Goal: Information Seeking & Learning: Learn about a topic

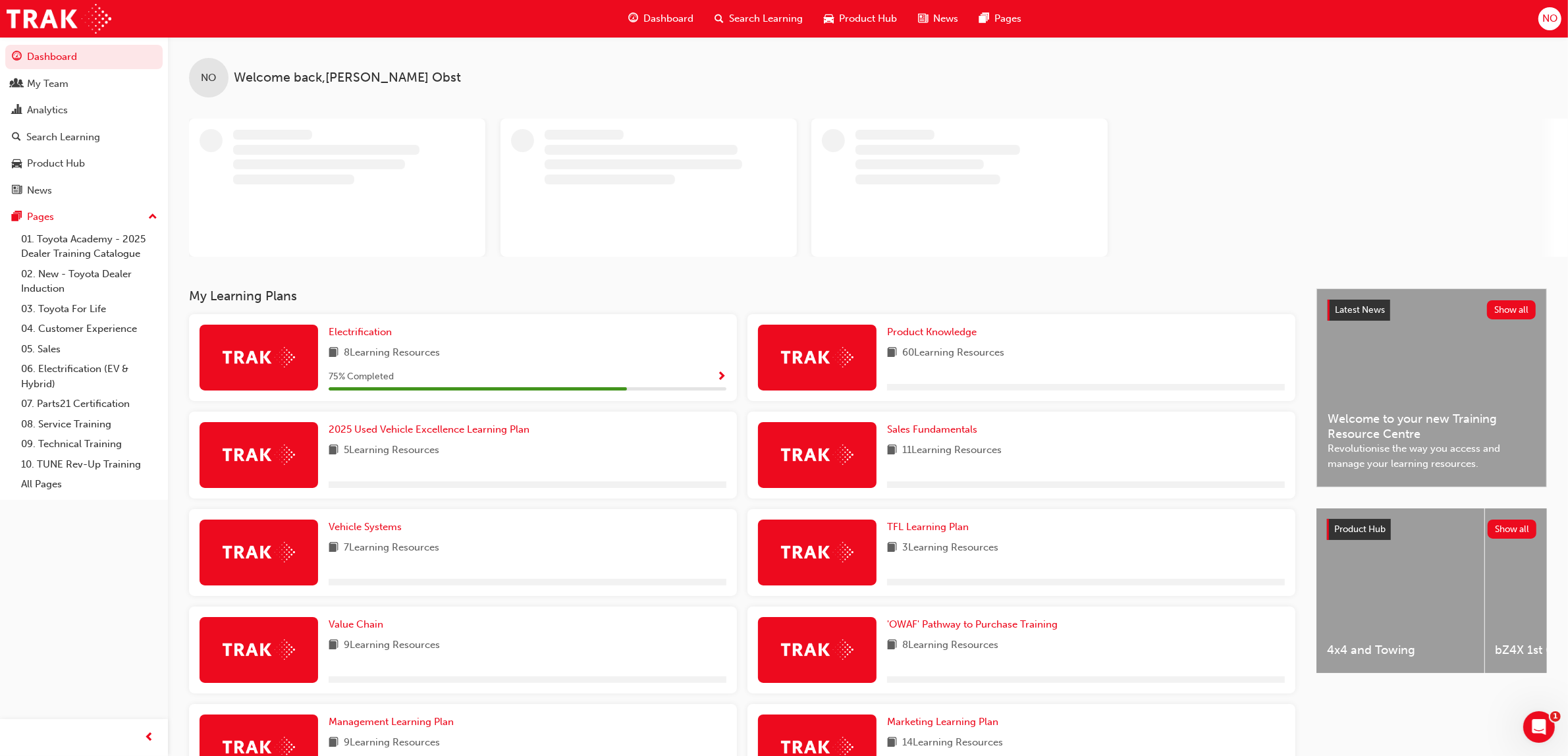
click at [754, 20] on span "Search Learning" at bounding box center [765, 19] width 74 height 15
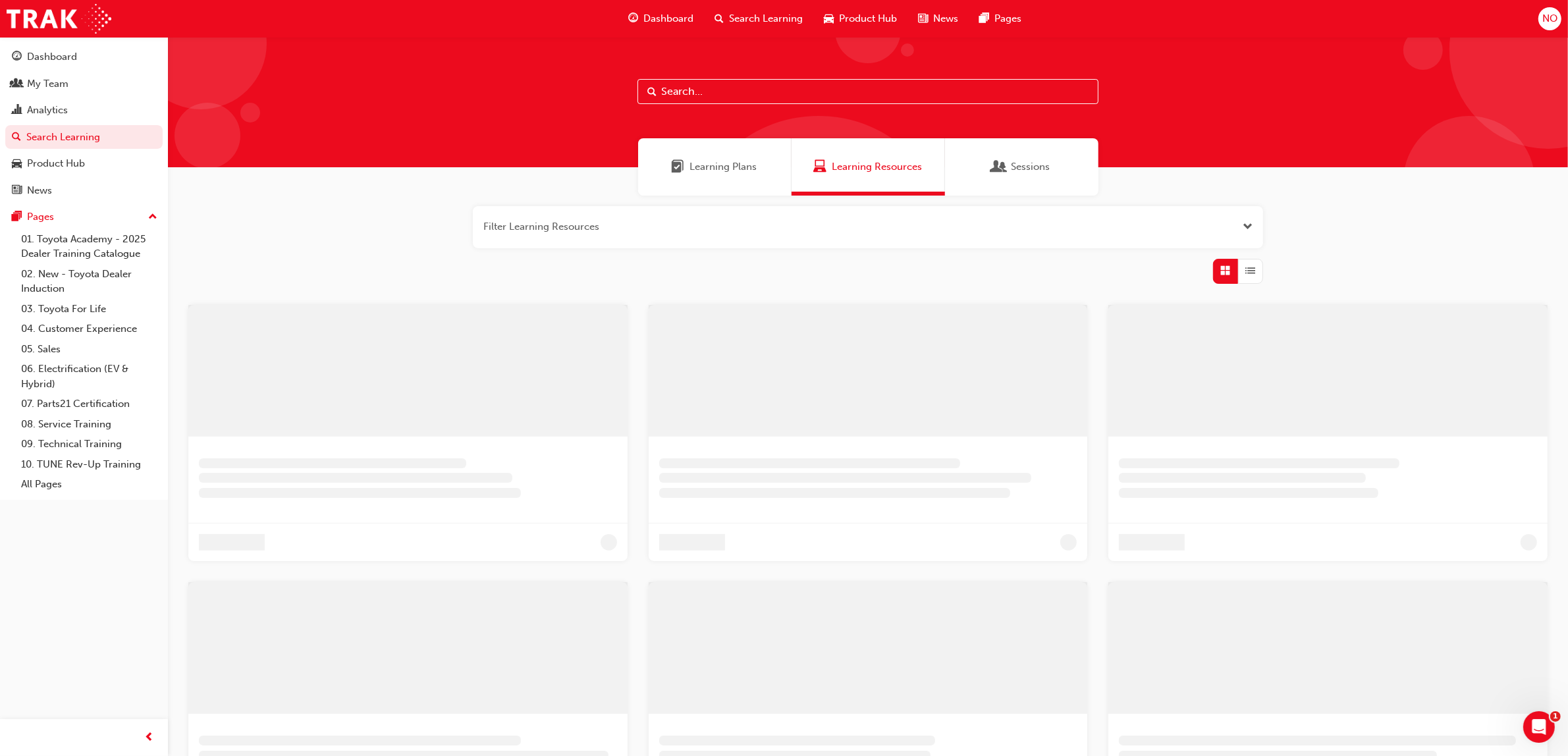
click at [733, 90] on input "text" at bounding box center [868, 92] width 461 height 25
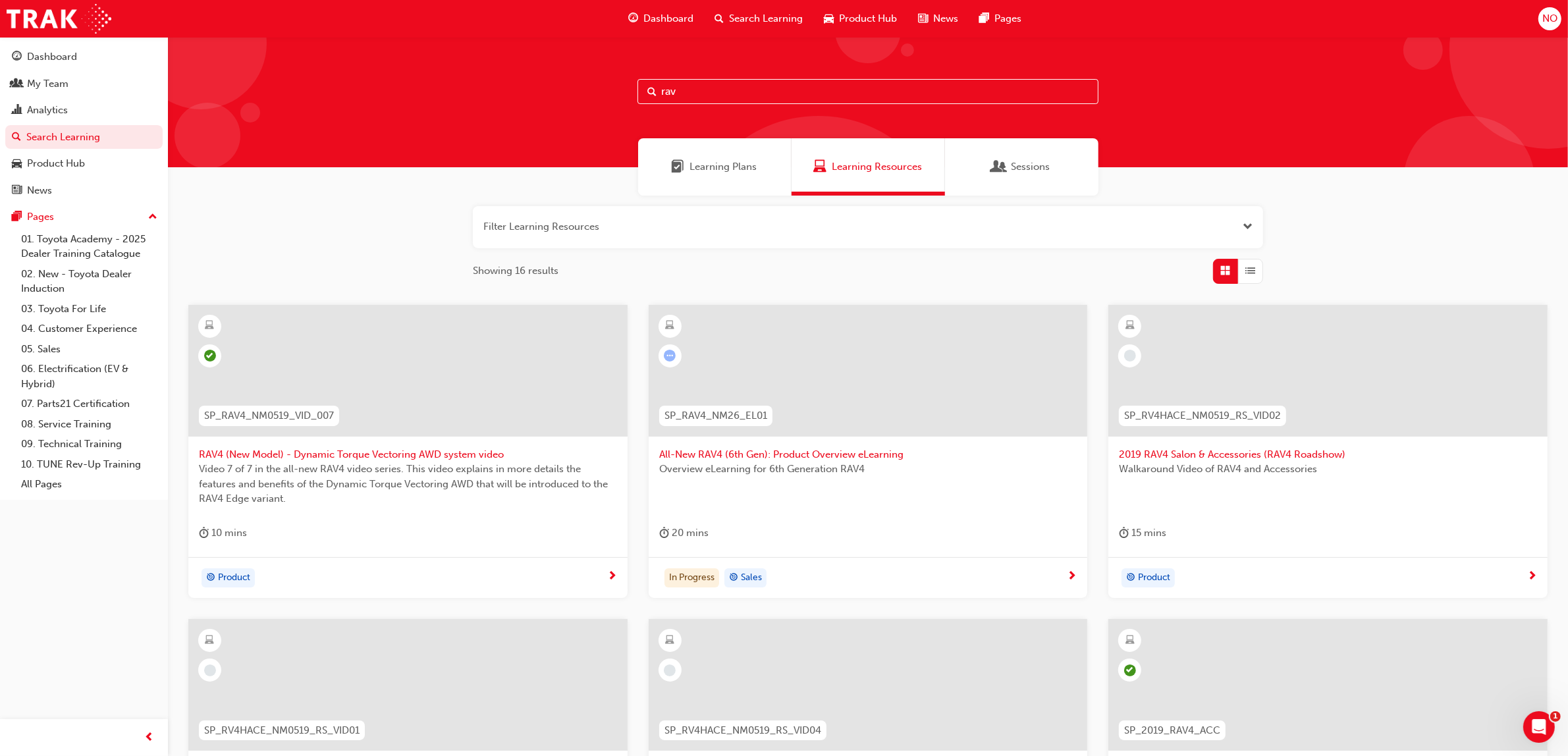
type input "rav"
click at [776, 453] on span "All-New RAV4 (6th Gen): Product Overview eLearning" at bounding box center [868, 455] width 419 height 15
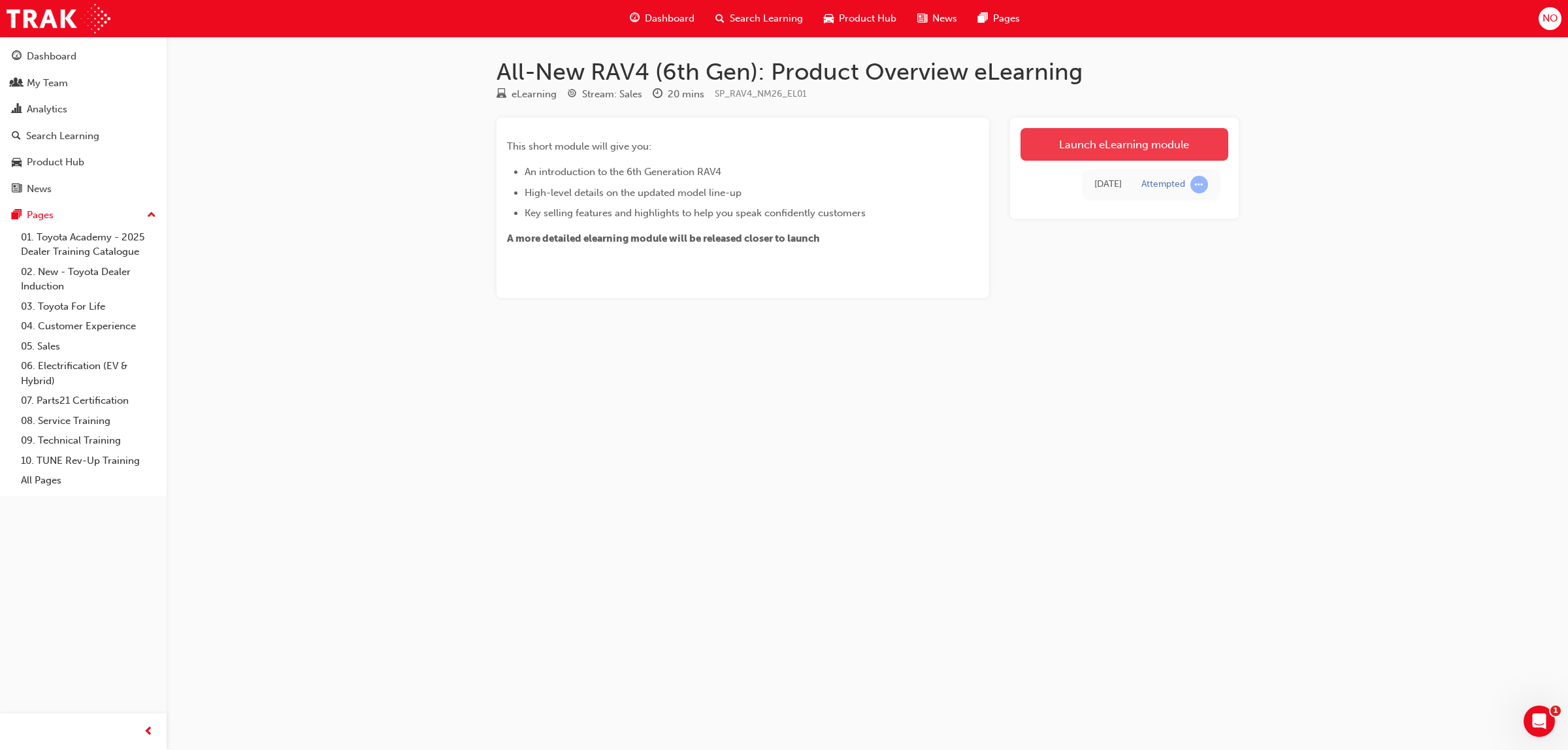
click at [1082, 141] on link "Launch eLearning module" at bounding box center [1124, 144] width 208 height 32
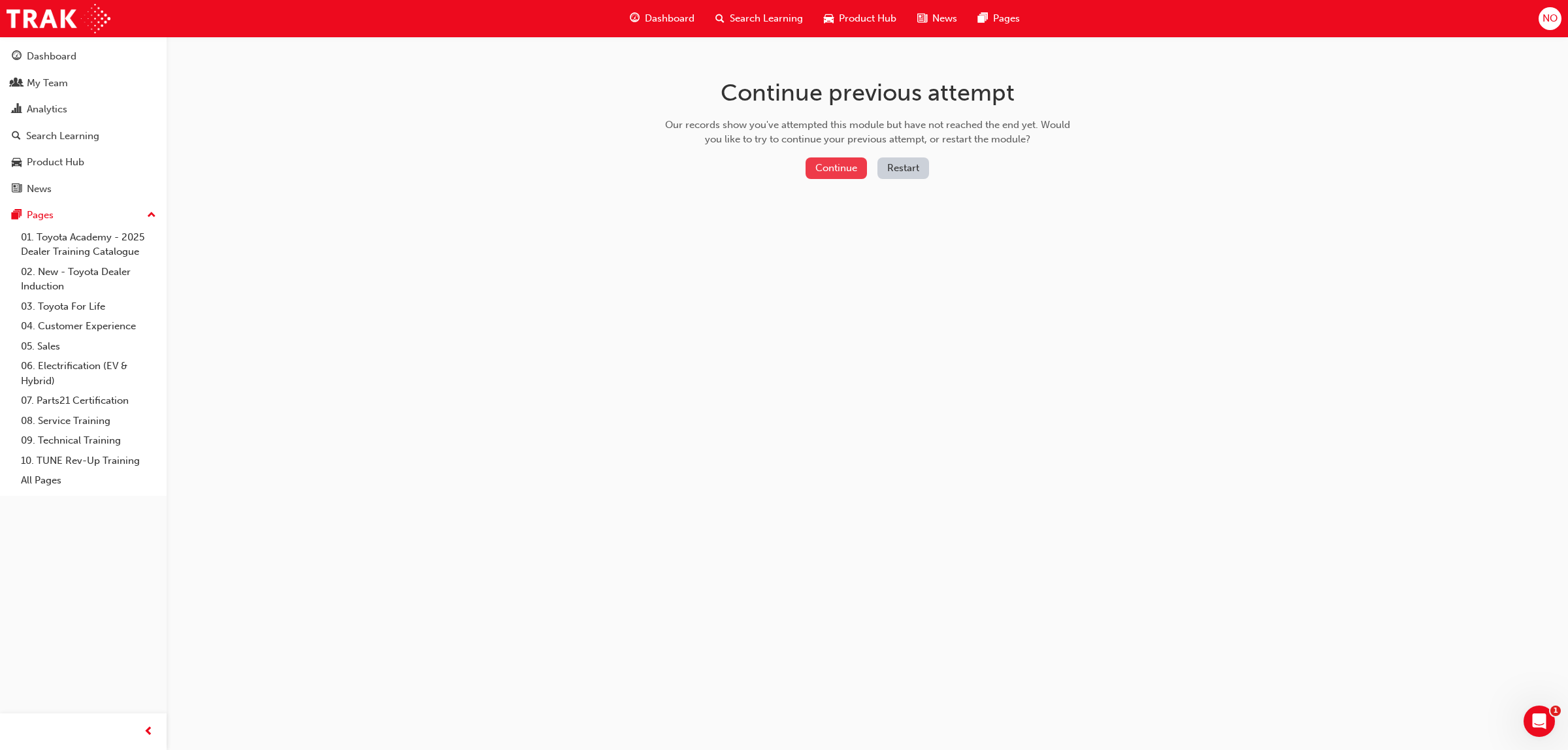
click at [840, 168] on button "Continue" at bounding box center [836, 168] width 62 height 22
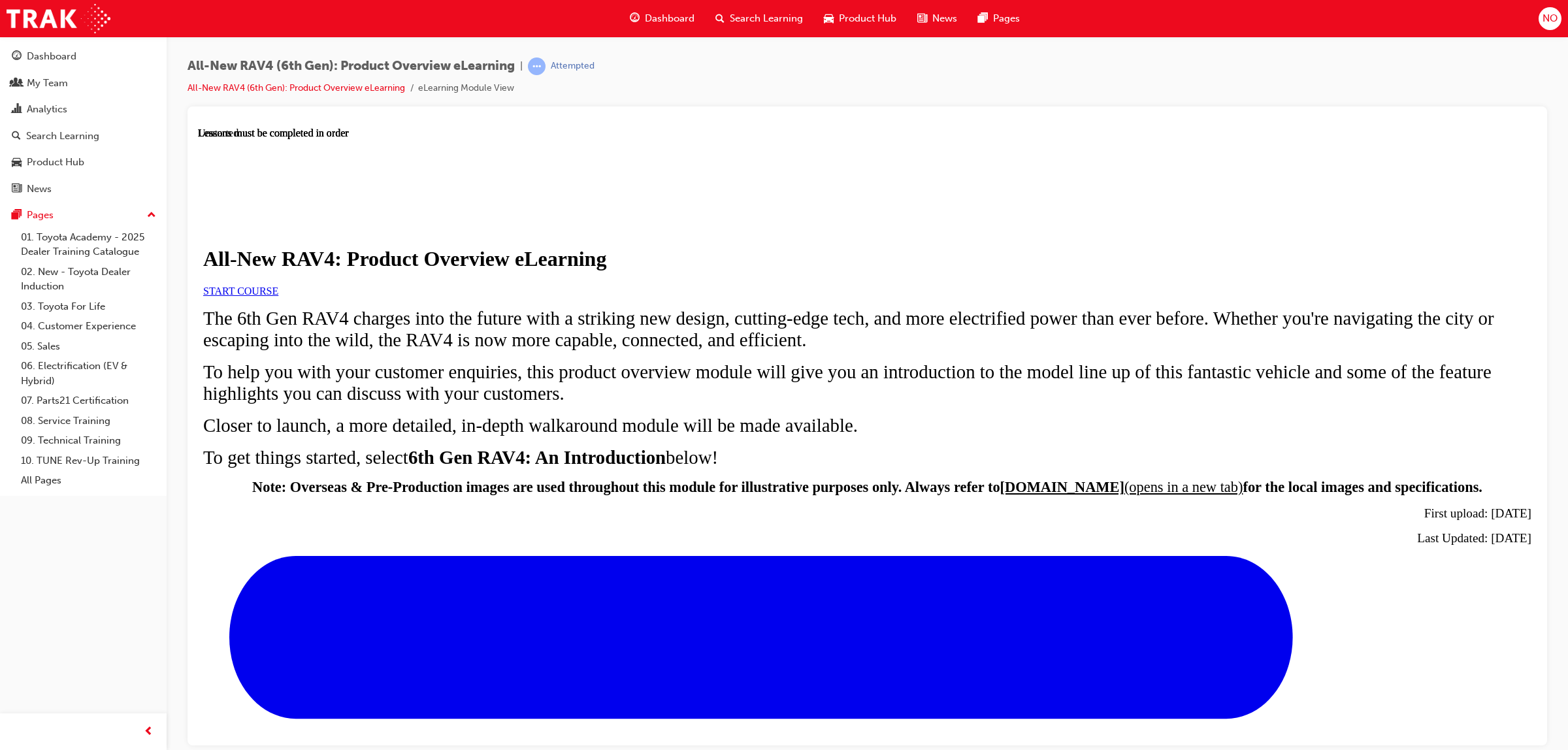
scroll to position [5, 0]
